Goal: Task Accomplishment & Management: Complete application form

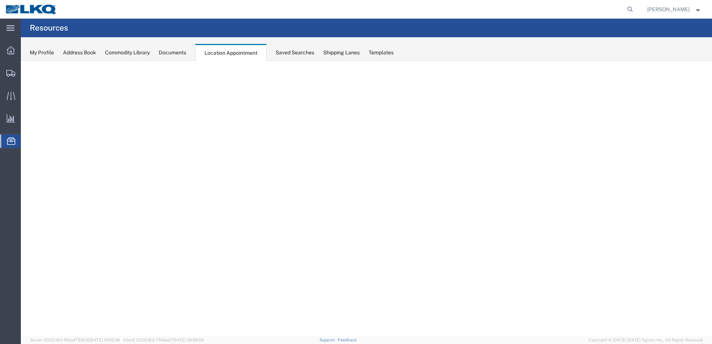
select select "27660"
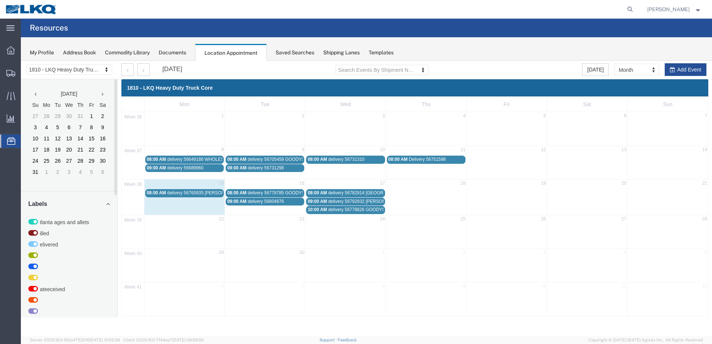
click at [378, 227] on div "39 22 23 24 25 26 27 28" at bounding box center [415, 232] width 586 height 34
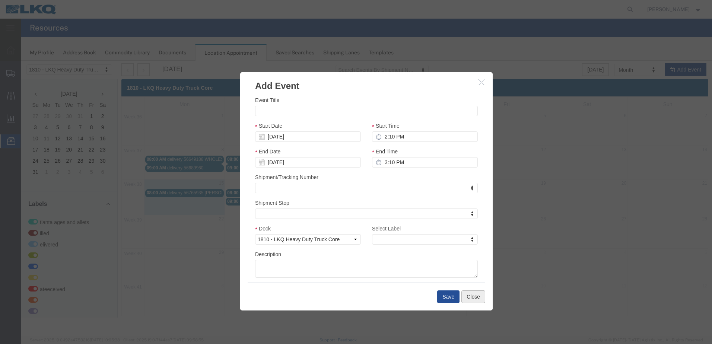
click at [476, 295] on button "Close" at bounding box center [473, 297] width 24 height 13
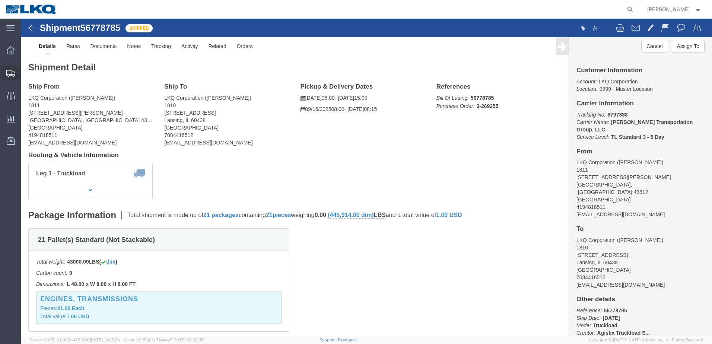
click at [26, 73] on span "Shipments" at bounding box center [22, 73] width 5 height 15
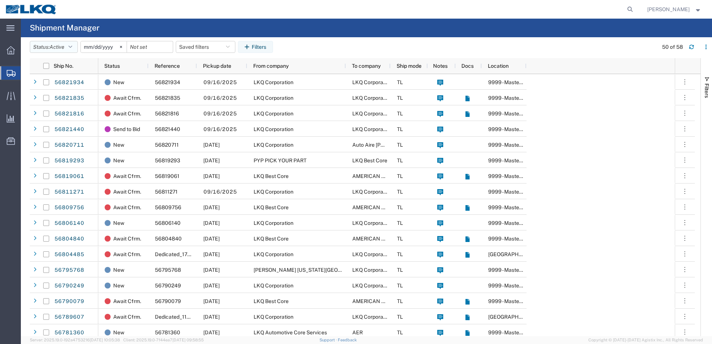
click at [72, 47] on icon "button" at bounding box center [71, 46] width 4 height 5
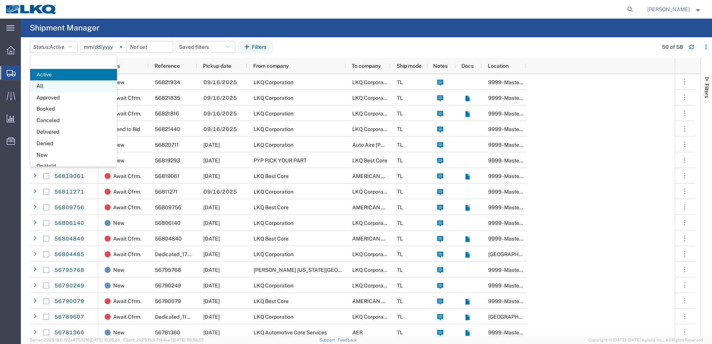
click at [38, 87] on span "All" at bounding box center [73, 86] width 87 height 12
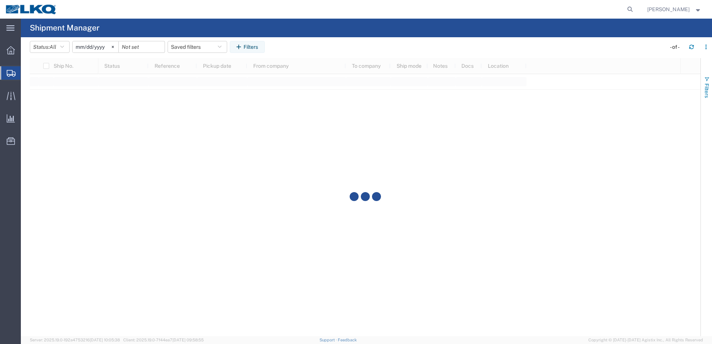
click at [706, 79] on span "button" at bounding box center [707, 79] width 6 height 6
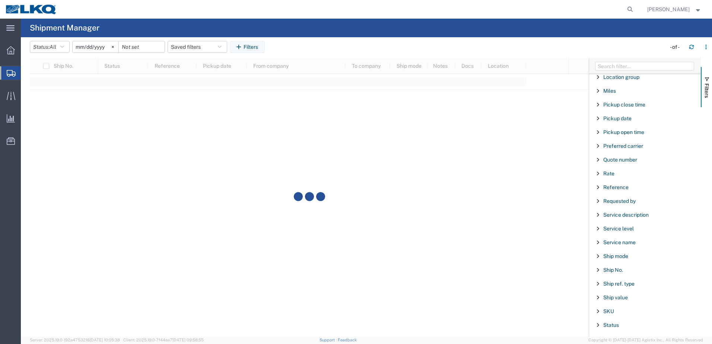
scroll to position [447, 0]
click at [616, 270] on span "Ship No." at bounding box center [613, 268] width 20 height 6
click at [606, 299] on input "Filter Value" at bounding box center [648, 299] width 98 height 9
type input "56792932"
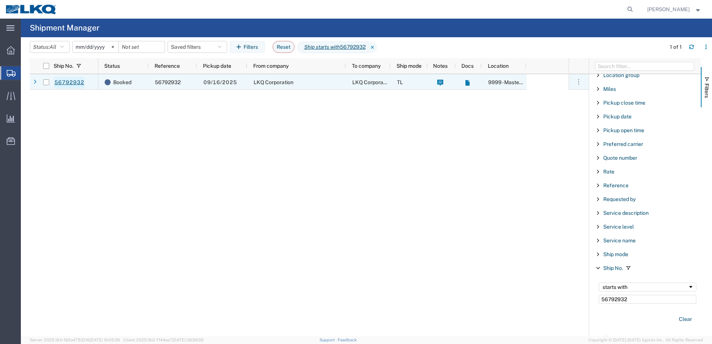
click at [61, 82] on link "56792932" at bounding box center [69, 83] width 31 height 12
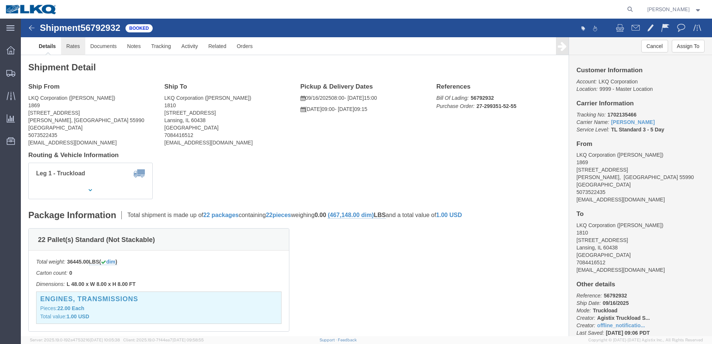
click link "Rates"
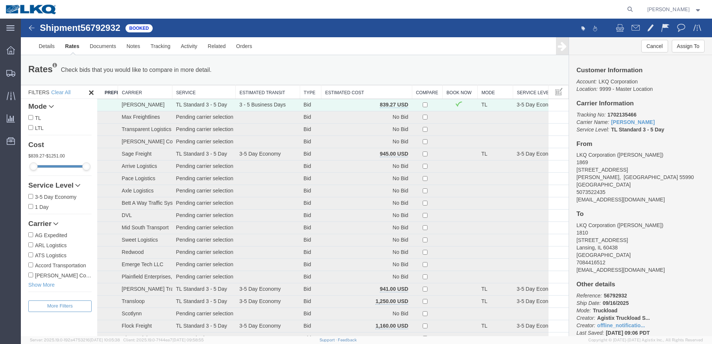
click at [30, 27] on img at bounding box center [31, 27] width 9 height 9
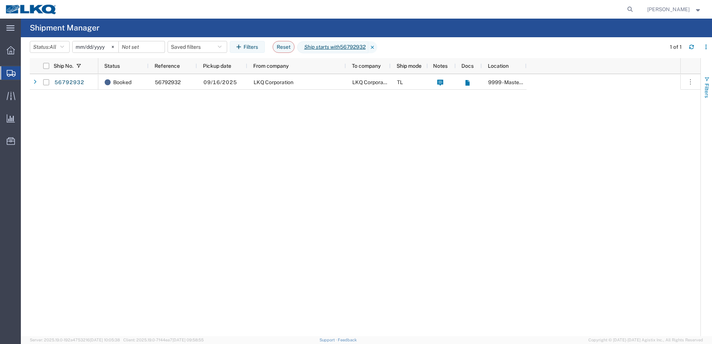
click at [708, 79] on span "button" at bounding box center [707, 79] width 6 height 6
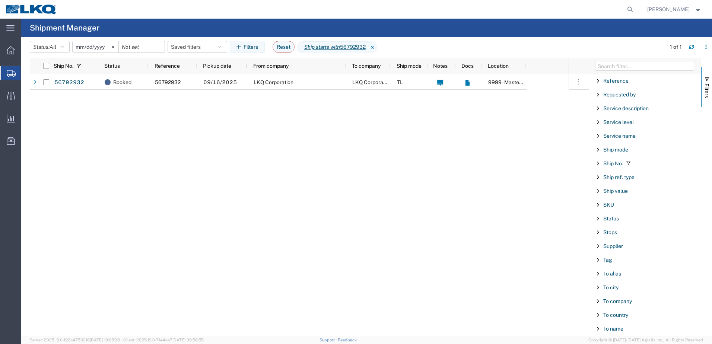
scroll to position [559, 0]
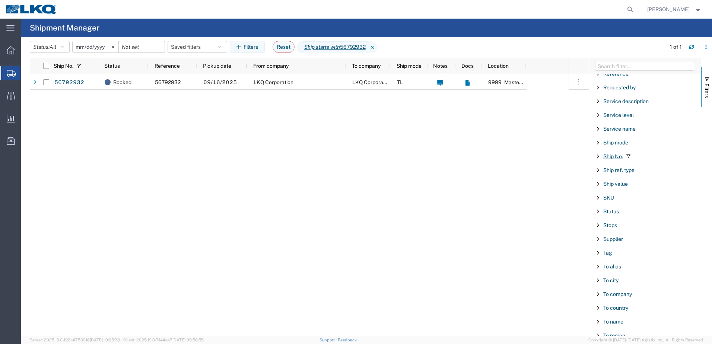
click at [614, 158] on span "Ship No." at bounding box center [613, 156] width 20 height 6
drag, startPoint x: 630, startPoint y: 187, endPoint x: 513, endPoint y: 188, distance: 117.3
click at [513, 189] on div "Ship No. Status Reference Pickup date From company To company Ship mode Notes D…" at bounding box center [371, 197] width 682 height 278
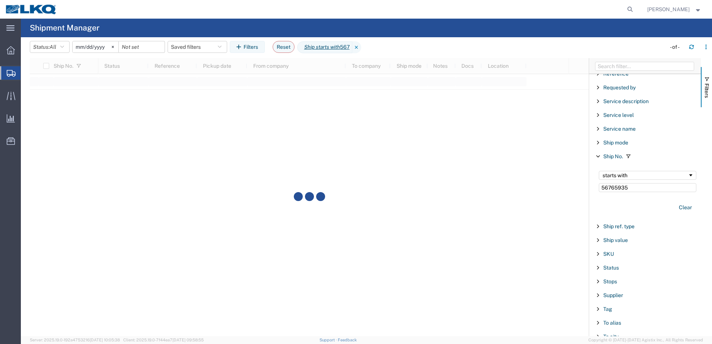
type input "56765935"
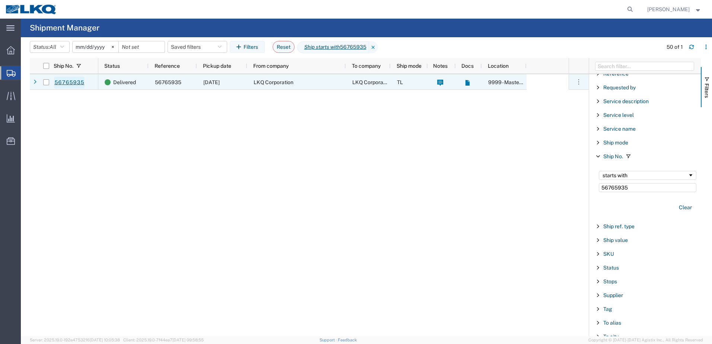
click at [55, 83] on link "56765935" at bounding box center [69, 83] width 31 height 12
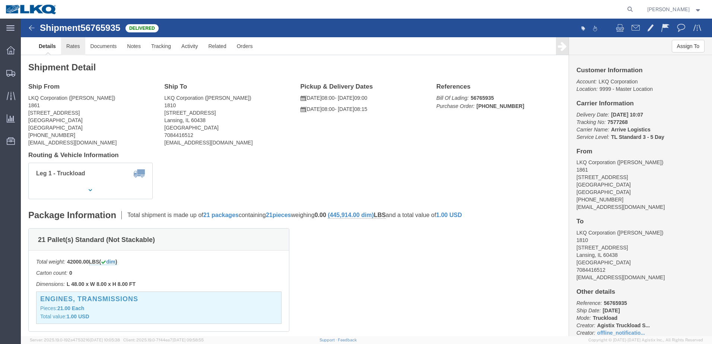
drag, startPoint x: 54, startPoint y: 26, endPoint x: 49, endPoint y: 30, distance: 6.3
click link "Rates"
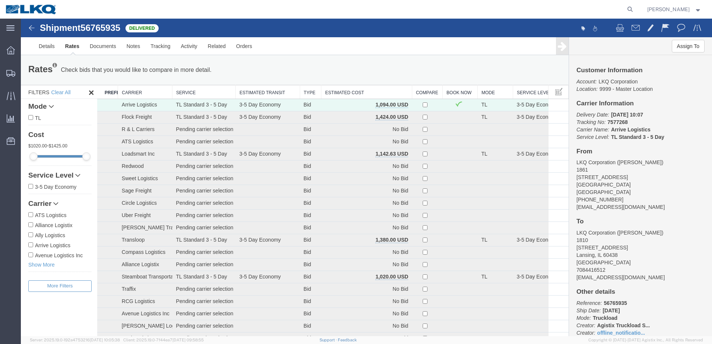
click at [32, 28] on img at bounding box center [31, 27] width 9 height 9
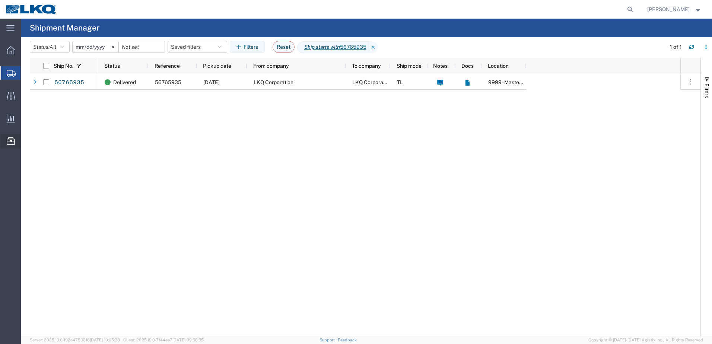
click at [0, 0] on span "Location Appointment" at bounding box center [0, 0] width 0 height 0
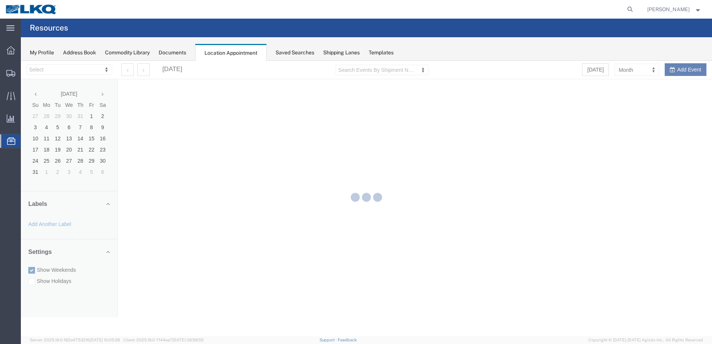
select select "27660"
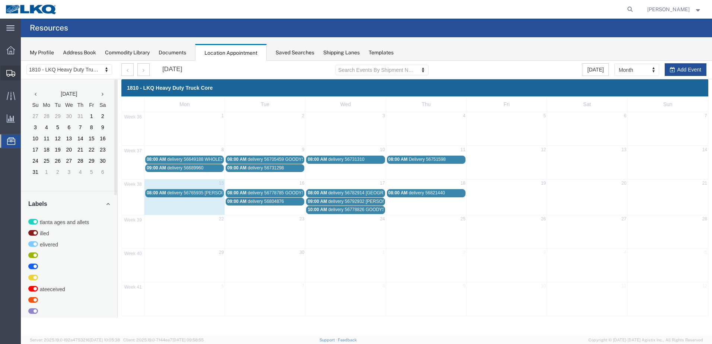
click at [26, 72] on span "Shipments" at bounding box center [22, 73] width 5 height 15
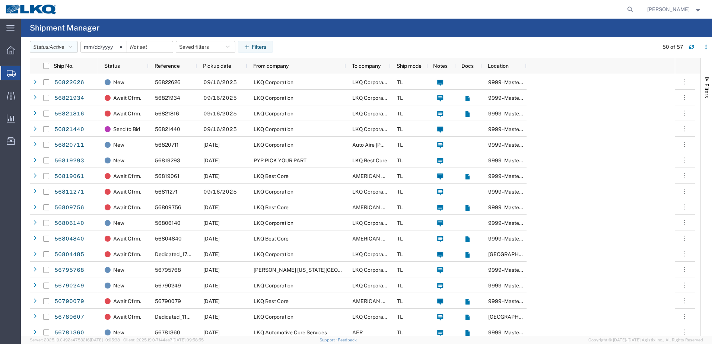
click at [69, 45] on button "Status: Active" at bounding box center [54, 47] width 48 height 12
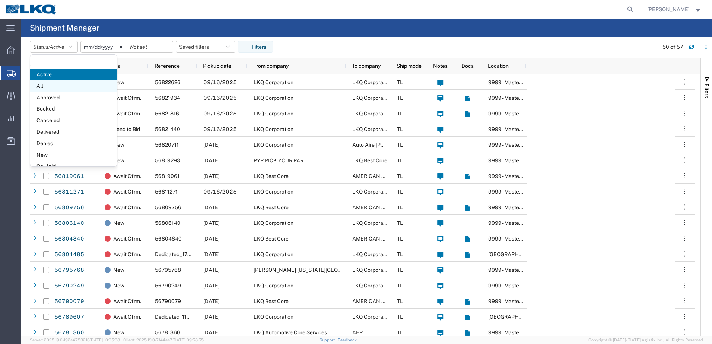
click at [39, 84] on span "All" at bounding box center [73, 86] width 87 height 12
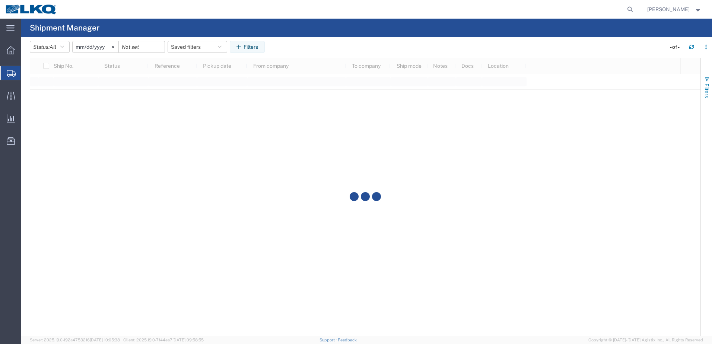
click at [707, 81] on span "button" at bounding box center [707, 79] width 6 height 6
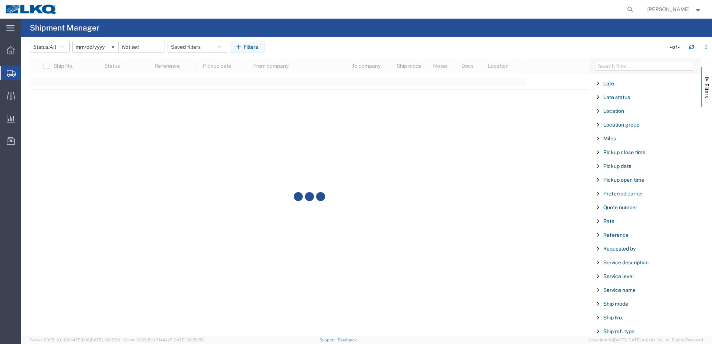
scroll to position [447, 0]
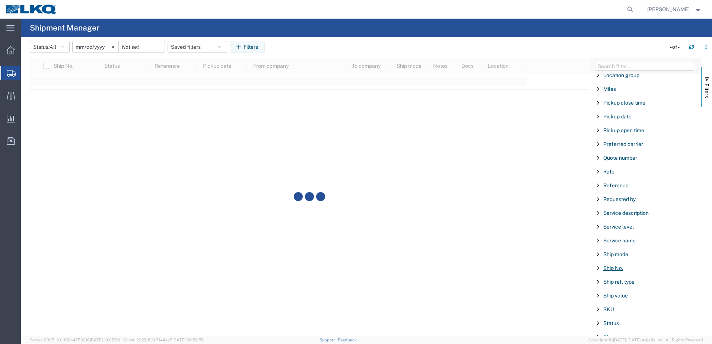
click at [613, 269] on span "Ship No." at bounding box center [613, 268] width 20 height 6
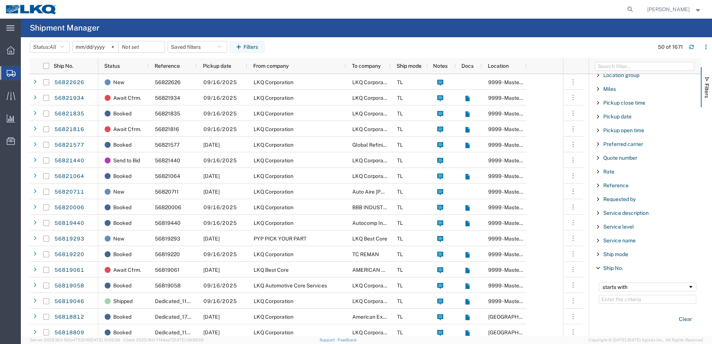
click at [606, 301] on input "Filter Value" at bounding box center [648, 299] width 98 height 9
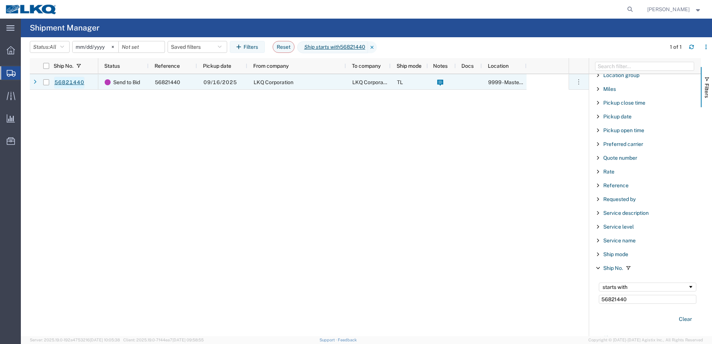
type input "56821440"
click at [67, 82] on link "56821440" at bounding box center [69, 83] width 31 height 12
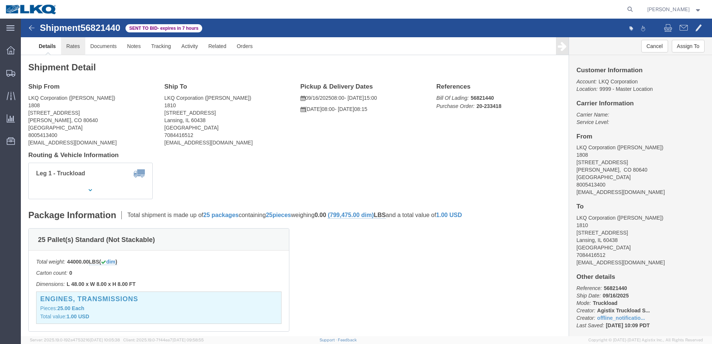
click link "Rates"
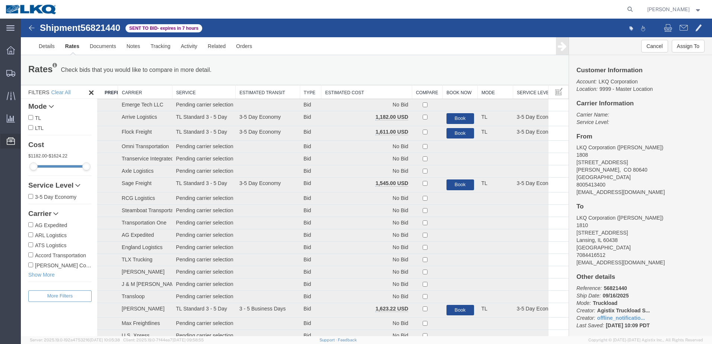
click at [0, 0] on span "Location Appointment" at bounding box center [0, 0] width 0 height 0
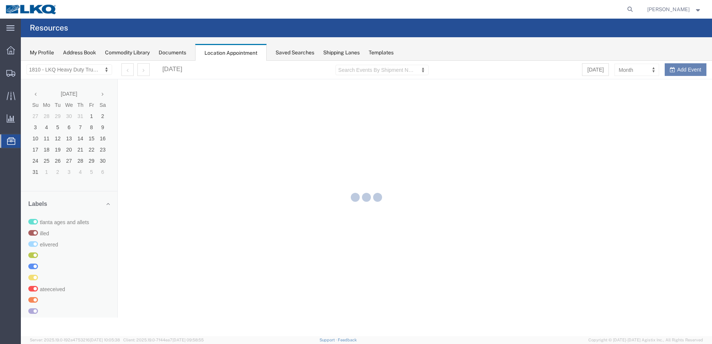
select select "27660"
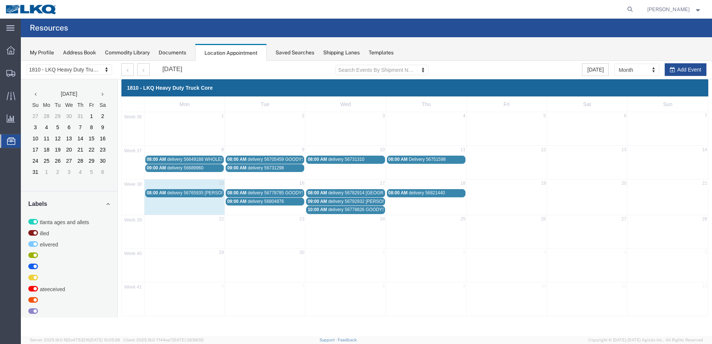
click at [434, 194] on span "delivery 56821440" at bounding box center [427, 192] width 36 height 5
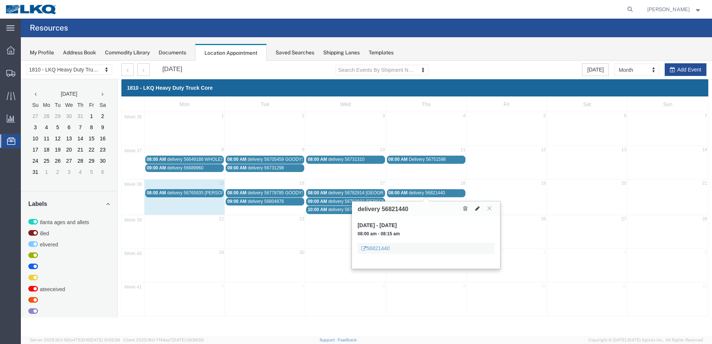
click at [478, 208] on icon at bounding box center [477, 208] width 4 height 5
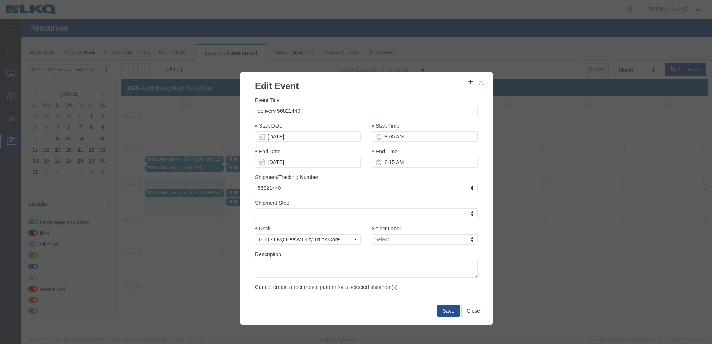
select select
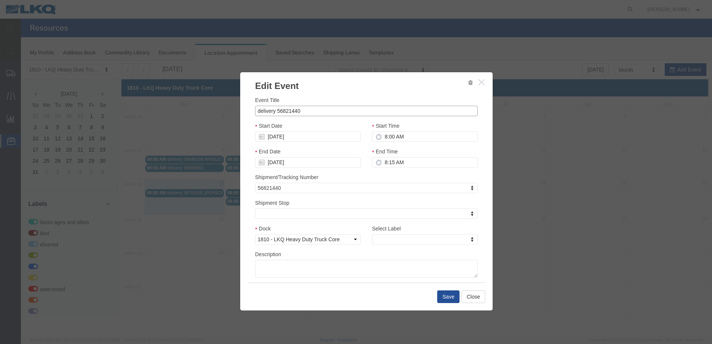
drag, startPoint x: 318, startPoint y: 115, endPoint x: 315, endPoint y: 110, distance: 5.9
click at [318, 114] on input "delivery 56821440" at bounding box center [366, 111] width 223 height 10
type input "delivery 56821440 WESTERN"
click at [448, 300] on button "Save" at bounding box center [448, 297] width 22 height 13
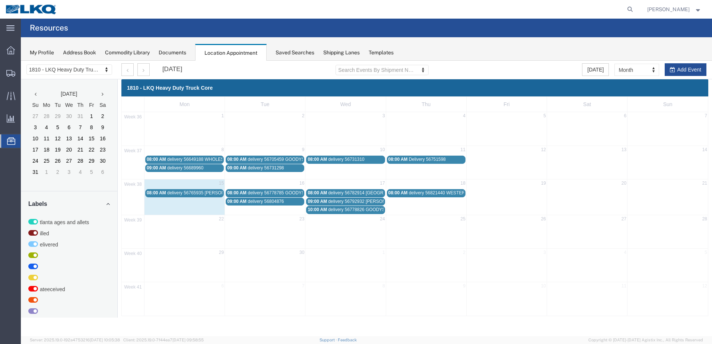
click at [185, 168] on span "delivery 56689960" at bounding box center [185, 167] width 36 height 5
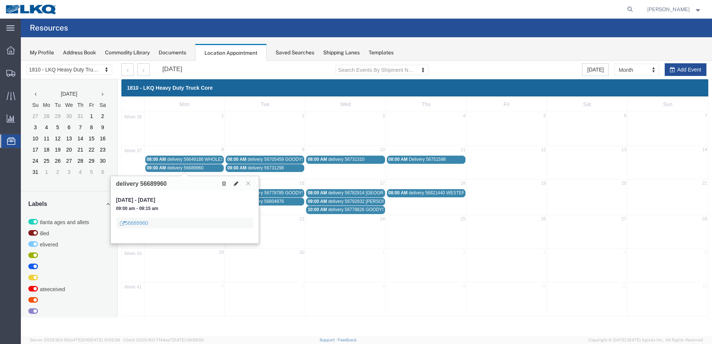
click at [235, 184] on icon at bounding box center [236, 183] width 4 height 5
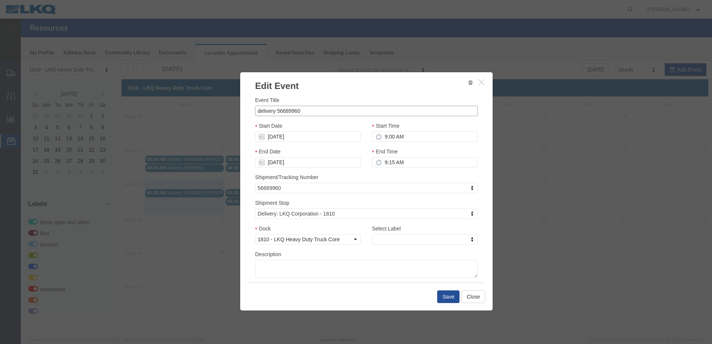
click at [308, 108] on input "delivery 56689960" at bounding box center [366, 111] width 223 height 10
type input "delivery 56689960 [GEOGRAPHIC_DATA]"
click at [450, 299] on button "Save" at bounding box center [448, 297] width 22 height 13
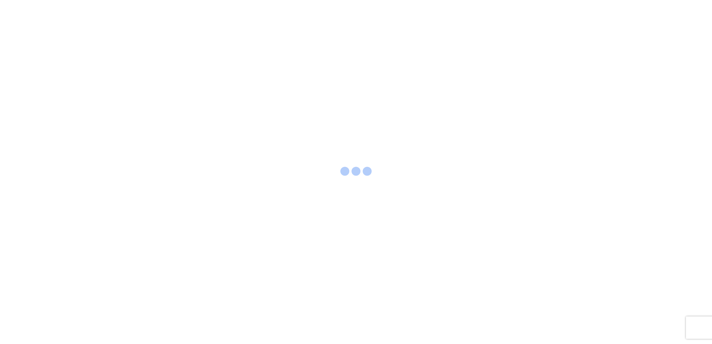
select select "FULL"
select select "LBS"
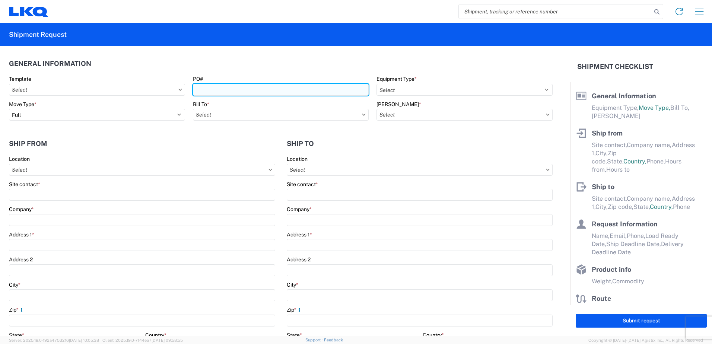
click at [202, 91] on input "PO#" at bounding box center [281, 90] width 176 height 12
type input "9-78754"
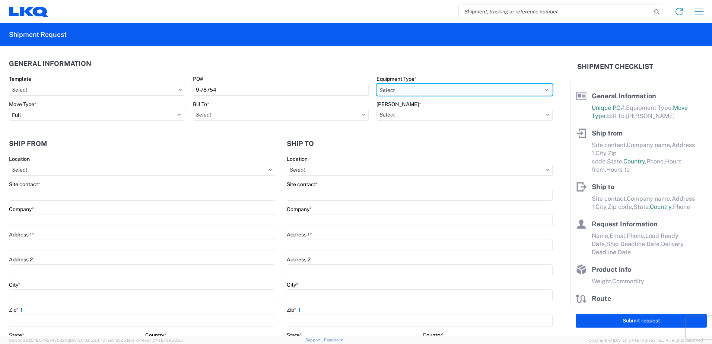
click at [404, 90] on select "Select 53’ Dry Van Flatbed Dropdeck (van) Lowboy (flatbed) Rail" at bounding box center [465, 90] width 176 height 12
select select "STDV"
click at [377, 84] on select "Select 53’ Dry Van Flatbed Dropdeck (van) Lowboy (flatbed) Rail" at bounding box center [465, 90] width 176 height 12
click at [221, 117] on input "text" at bounding box center [281, 115] width 176 height 12
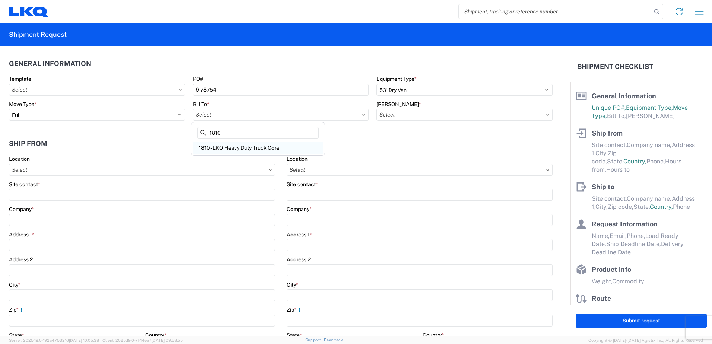
type input "1810"
click at [222, 148] on div "1810 - LKQ Heavy Duty Truck Core" at bounding box center [258, 148] width 130 height 12
type input "1810 - LKQ Heavy Duty Truck Core"
click at [394, 112] on input "text" at bounding box center [465, 115] width 176 height 12
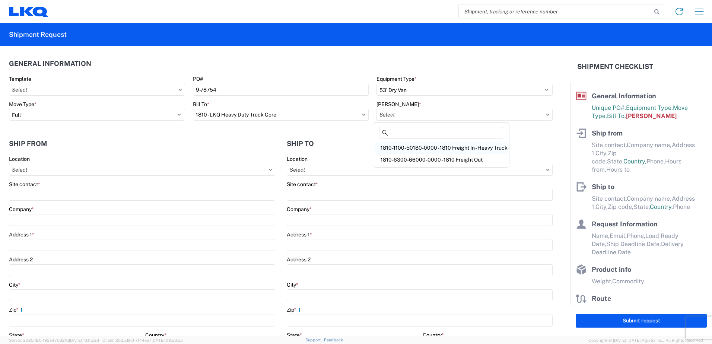
click at [480, 148] on div "1810-1100-50180-0000 - 1810 Freight In - Heavy Truck" at bounding box center [441, 148] width 133 height 12
type input "1810-1100-50180-0000 - 1810 Freight In - Heavy Truck"
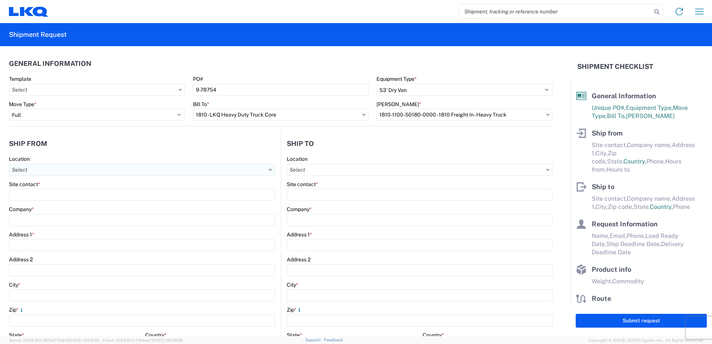
click at [42, 171] on input "text" at bounding box center [142, 170] width 266 height 12
type input "1817"
click at [71, 204] on div "1817 - LKQ Heavy Truck - [PERSON_NAME] Jackson, [GEOGRAPHIC_DATA]" at bounding box center [102, 203] width 182 height 12
type input "1817 - LKQ Heavy Truck - [PERSON_NAME] Jackson, [GEOGRAPHIC_DATA]"
type input "LKQ Corporation"
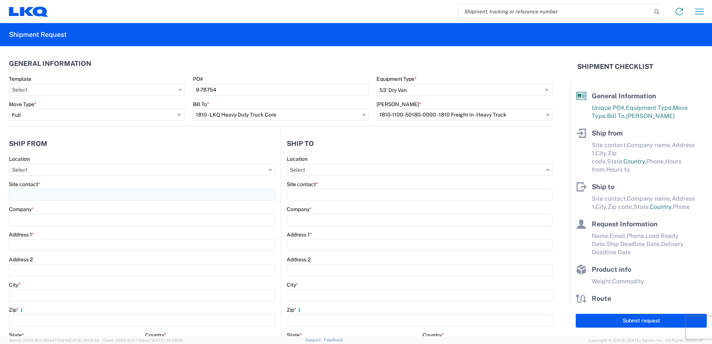
type input "4100 Interstate 55 South"
type input "Jackson"
type input "39212"
select select "MS"
select select "US"
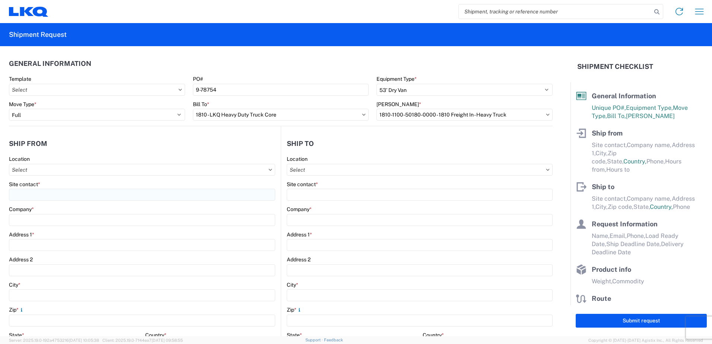
type input "07:00"
type input "17:00"
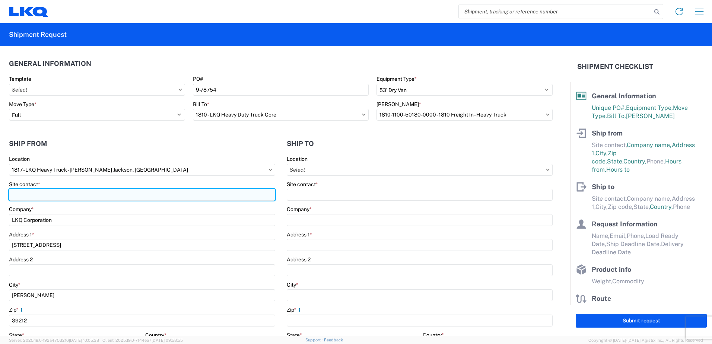
click at [38, 191] on input "Site contact *" at bounding box center [142, 195] width 266 height 12
type input "z"
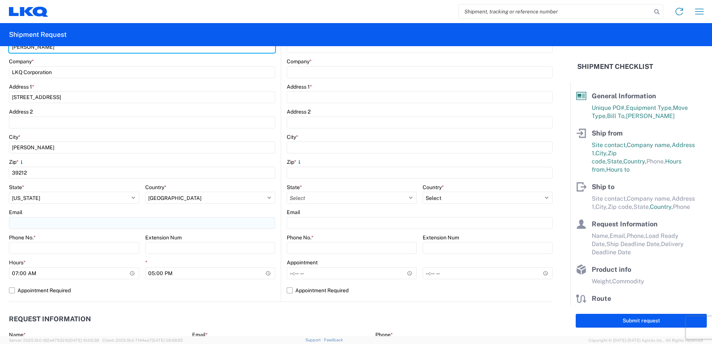
scroll to position [149, 0]
type input "Zachery Moseley"
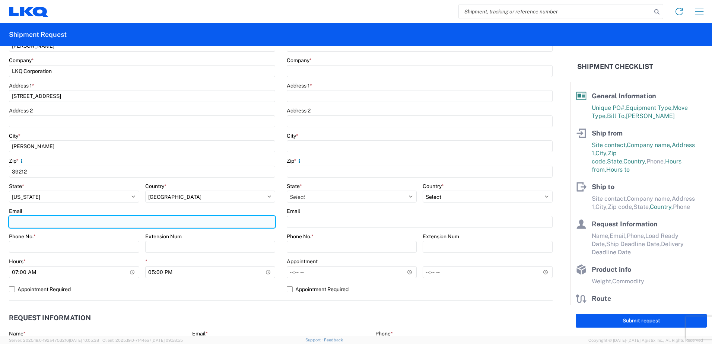
click at [23, 220] on input "Email" at bounding box center [142, 222] width 266 height 12
type input "zdmoseley@LKQCORP.com"
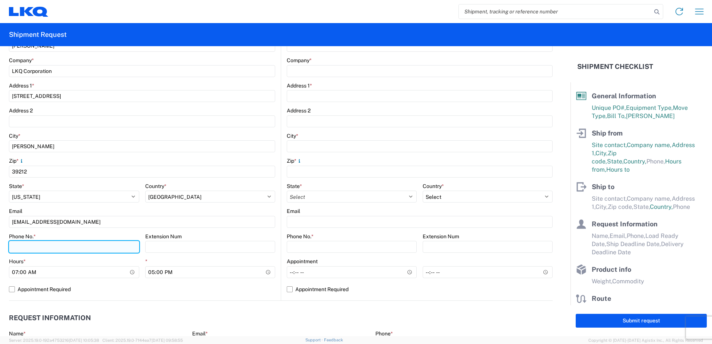
paste input "601-718-3511"
type input "601-718-3511"
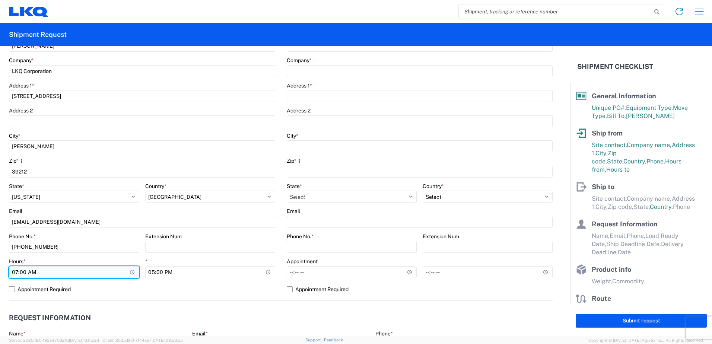
click at [18, 274] on input "07:00" at bounding box center [74, 272] width 130 height 12
type input "08:00"
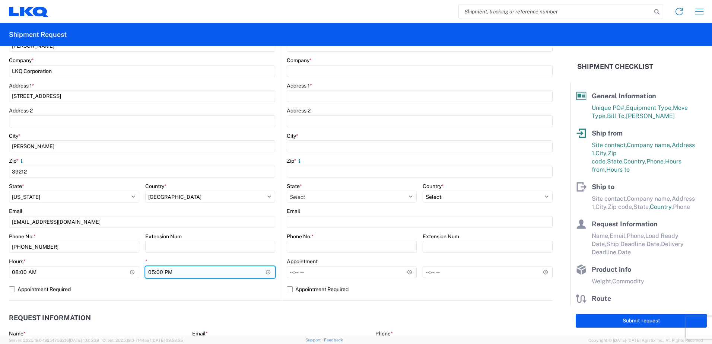
click at [150, 273] on input "17:00" at bounding box center [210, 272] width 130 height 12
type input "15:00"
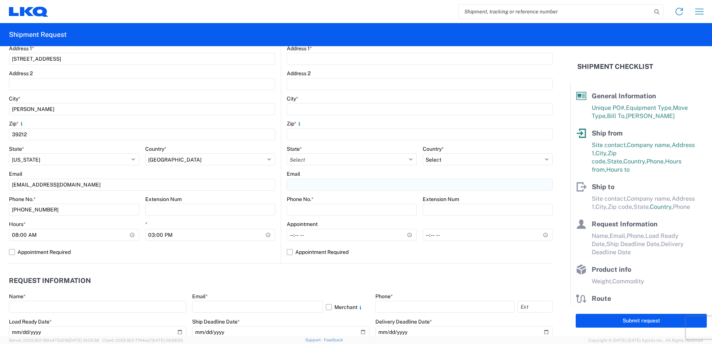
scroll to position [0, 0]
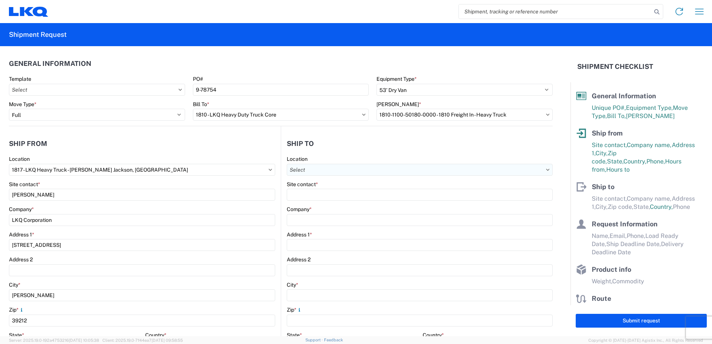
click at [315, 170] on input "text" at bounding box center [420, 170] width 266 height 12
type input "1810"
click at [329, 204] on div "1810 - LKQ Heavy Duty Truck Core" at bounding box center [351, 203] width 130 height 12
type input "1810 - LKQ Heavy Duty Truck Core"
type input "LKQ Corporation"
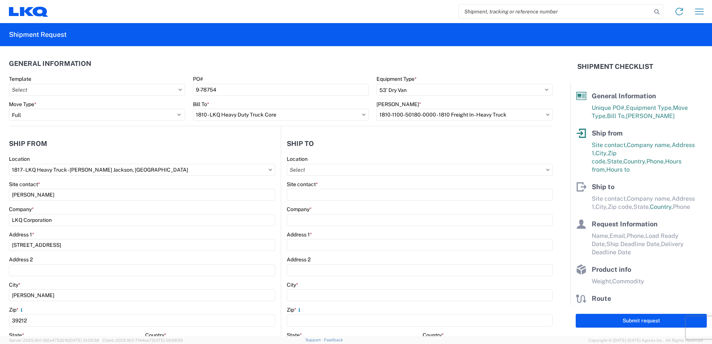
type input "[STREET_ADDRESS]"
type input "Lansing"
type input "60438"
select select "US"
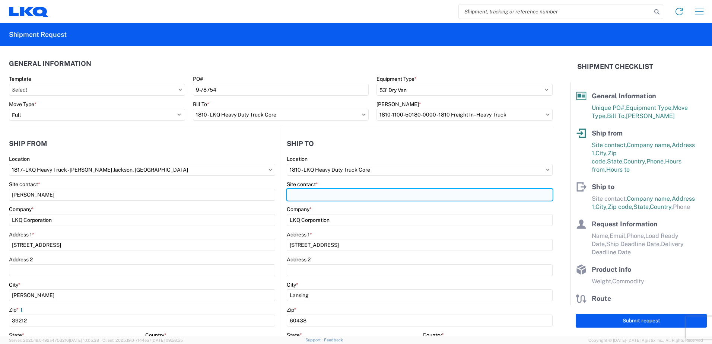
drag, startPoint x: 316, startPoint y: 197, endPoint x: 313, endPoint y: 187, distance: 10.7
click at [316, 197] on input "Site contact *" at bounding box center [420, 195] width 266 height 12
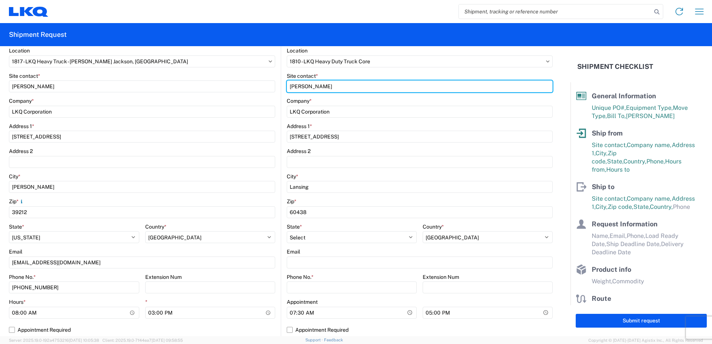
scroll to position [112, 0]
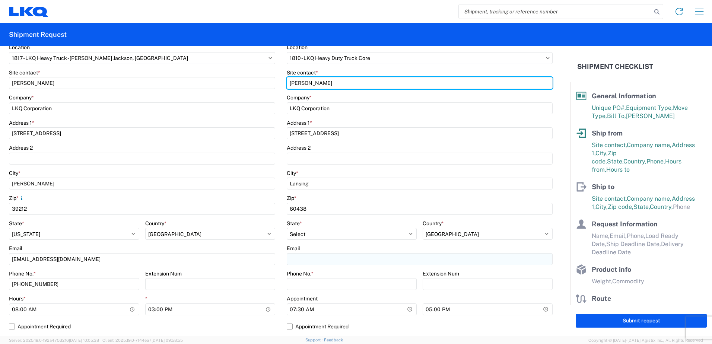
type input "[PERSON_NAME]"
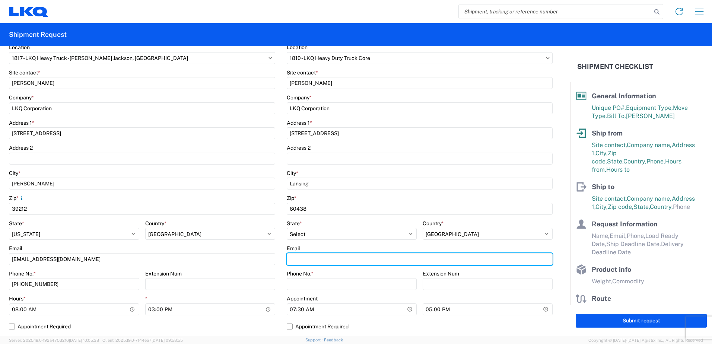
drag, startPoint x: 291, startPoint y: 259, endPoint x: 285, endPoint y: 251, distance: 9.7
click at [291, 259] on input "Email" at bounding box center [420, 259] width 266 height 12
type input "[EMAIL_ADDRESS][DOMAIN_NAME]"
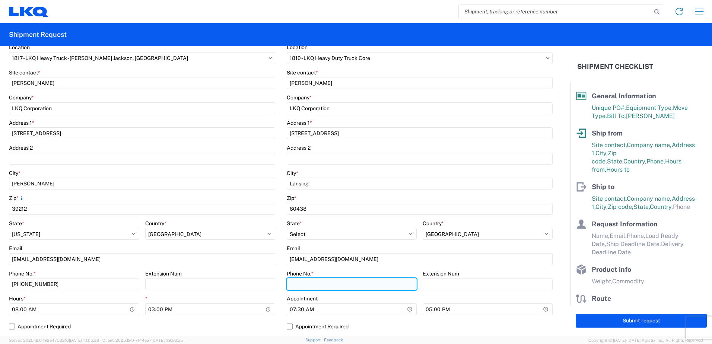
click at [287, 283] on input "Phone No. *" at bounding box center [352, 284] width 130 height 12
type input "7084416512"
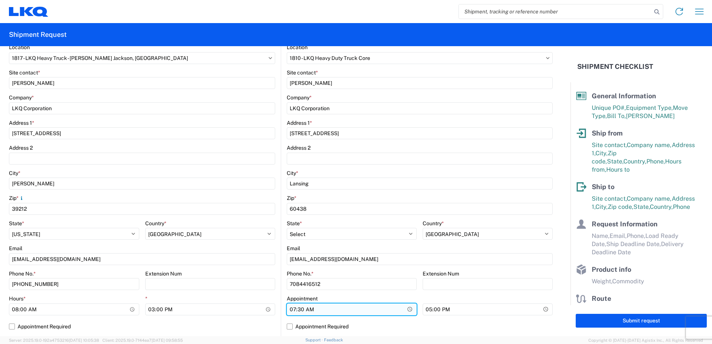
click at [294, 310] on input "07:30" at bounding box center [352, 310] width 130 height 12
type input "08:00"
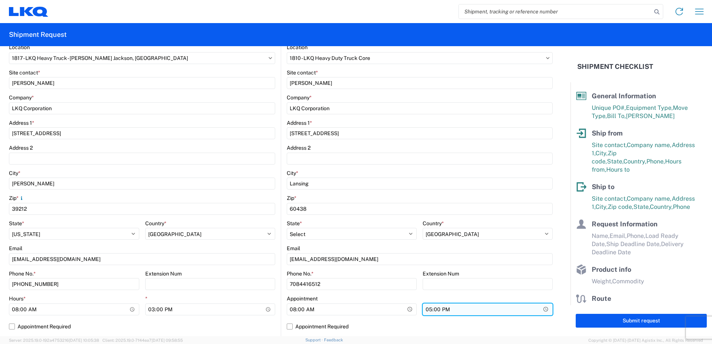
click at [425, 311] on input "17:00" at bounding box center [488, 310] width 130 height 12
type input "15:00"
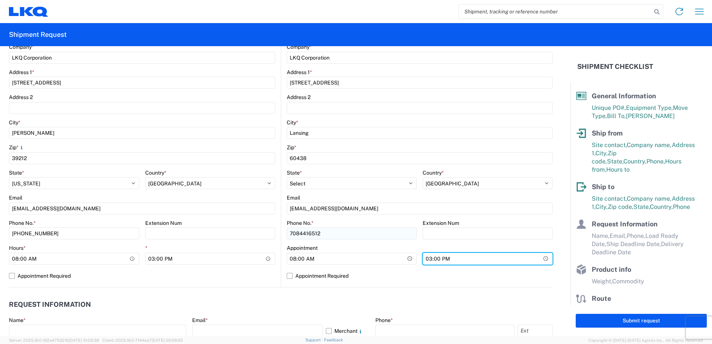
scroll to position [223, 0]
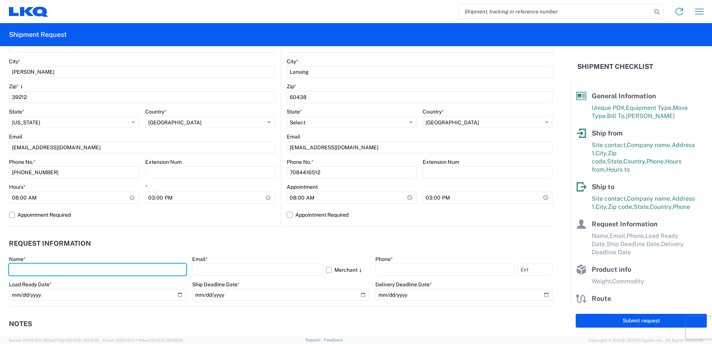
drag, startPoint x: 16, startPoint y: 268, endPoint x: 10, endPoint y: 261, distance: 8.7
click at [16, 268] on input "text" at bounding box center [97, 270] width 177 height 12
type input "[PERSON_NAME]"
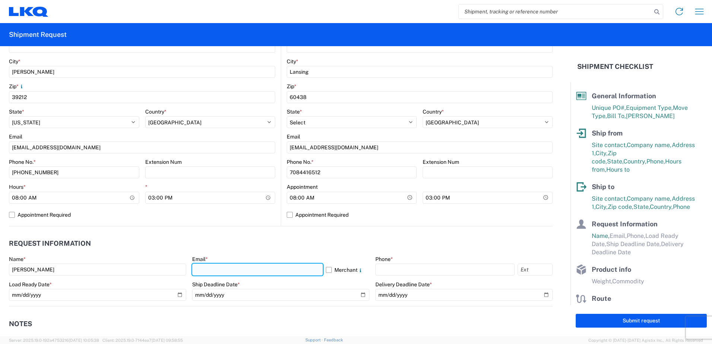
click at [201, 270] on input "text" at bounding box center [257, 270] width 131 height 12
click at [203, 270] on input "axriseen@lkqcorp.com" at bounding box center [257, 270] width 131 height 12
type input "[EMAIL_ADDRESS][DOMAIN_NAME]"
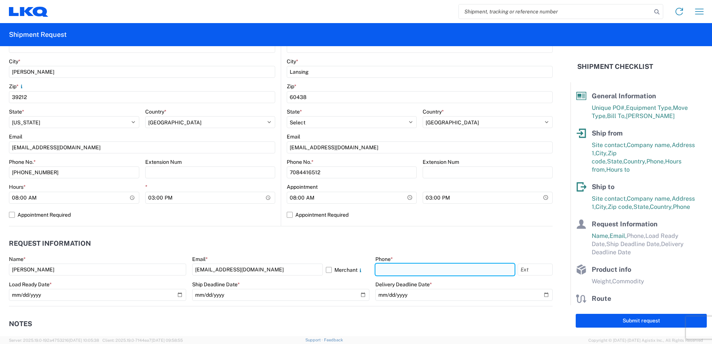
click at [380, 271] on input "text" at bounding box center [444, 270] width 139 height 12
click at [395, 270] on input "text" at bounding box center [444, 270] width 139 height 12
type input "4176303148"
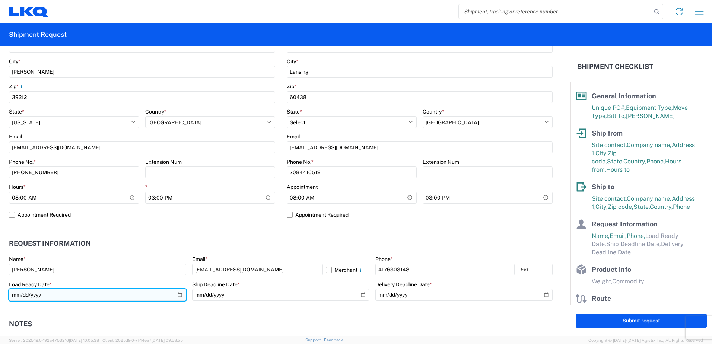
click at [37, 294] on input "date" at bounding box center [97, 295] width 177 height 12
click at [178, 296] on input "date" at bounding box center [97, 295] width 177 height 12
type input "2025-09-17"
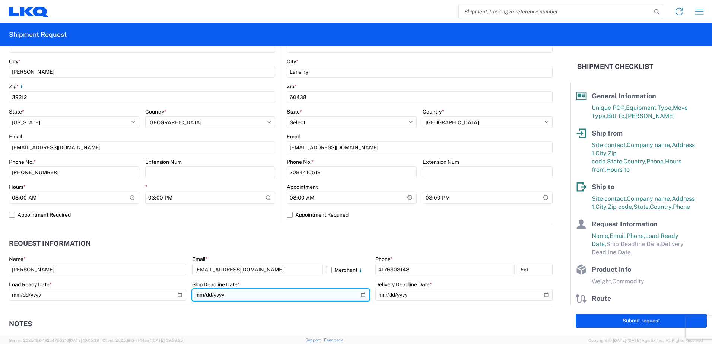
drag, startPoint x: 358, startPoint y: 295, endPoint x: 355, endPoint y: 292, distance: 4.8
click at [358, 295] on input "date" at bounding box center [280, 295] width 177 height 12
type input "2025-09-17"
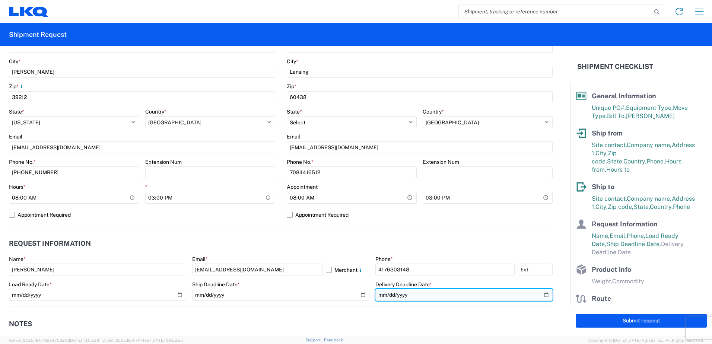
click at [541, 296] on input "date" at bounding box center [463, 295] width 177 height 12
type input "2025-09-19"
click at [541, 295] on input "2025-09-19" at bounding box center [463, 295] width 177 height 12
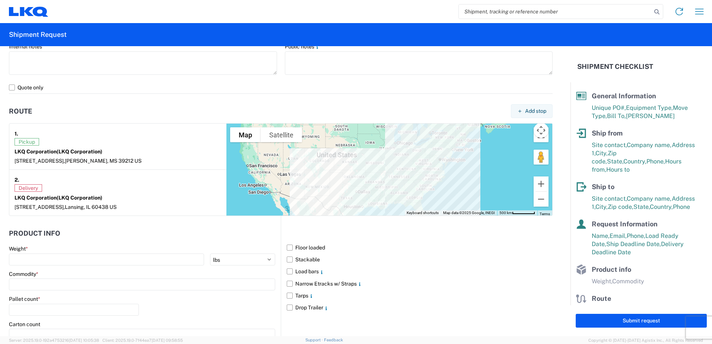
scroll to position [521, 0]
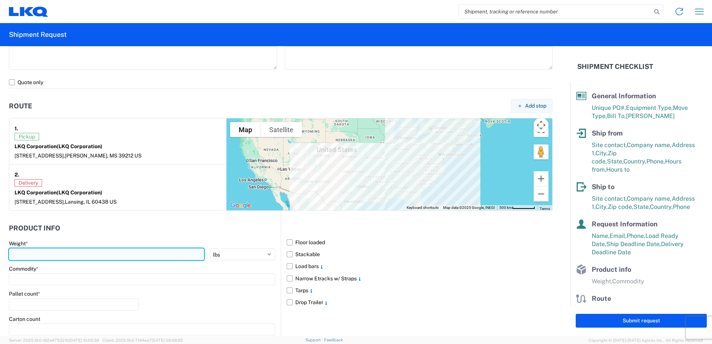
click at [45, 258] on input "number" at bounding box center [106, 254] width 195 height 12
type input "33954"
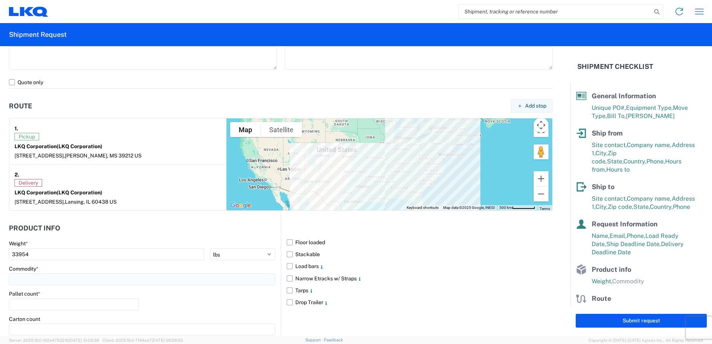
click at [32, 278] on input at bounding box center [142, 279] width 266 height 12
type input "26"
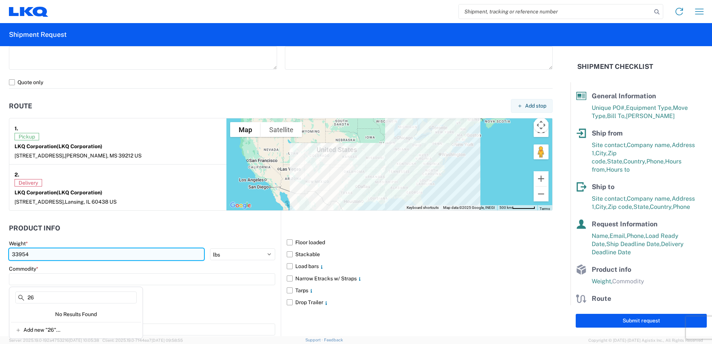
click at [35, 254] on input "33954" at bounding box center [106, 254] width 195 height 12
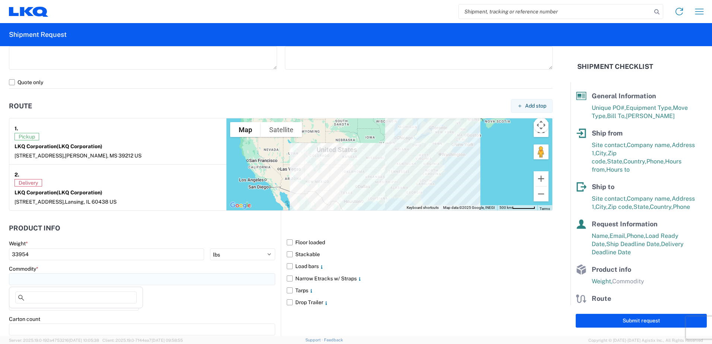
click at [26, 275] on input at bounding box center [142, 279] width 266 height 12
type input "en"
click at [33, 314] on div "Engines, Transmissions" at bounding box center [76, 313] width 130 height 12
type input "Engines, Transmissions"
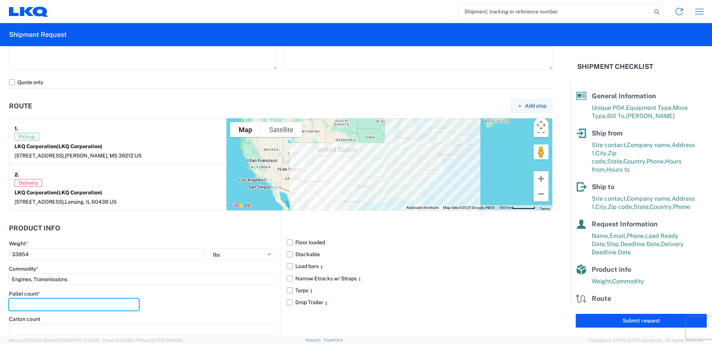
click at [32, 309] on input "number" at bounding box center [74, 305] width 130 height 12
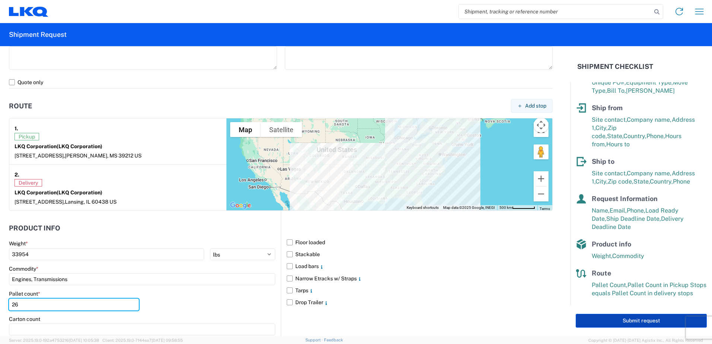
type input "26"
click at [633, 321] on button "Submit request" at bounding box center [641, 321] width 131 height 14
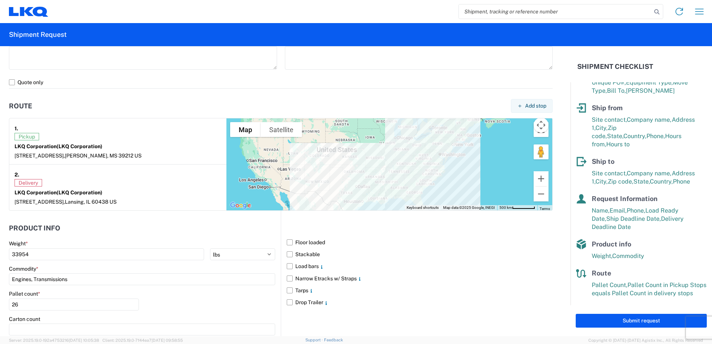
select select "US"
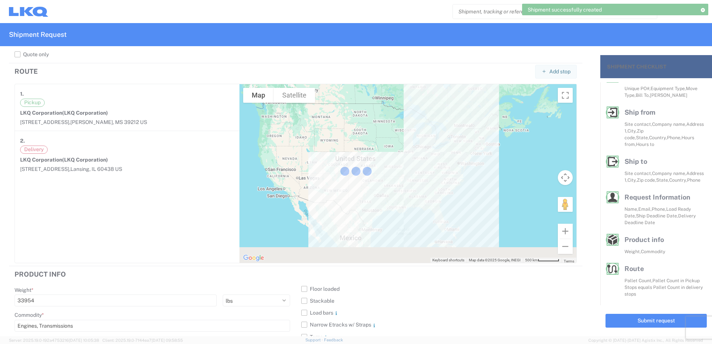
scroll to position [25, 0]
